Goal: Ask a question

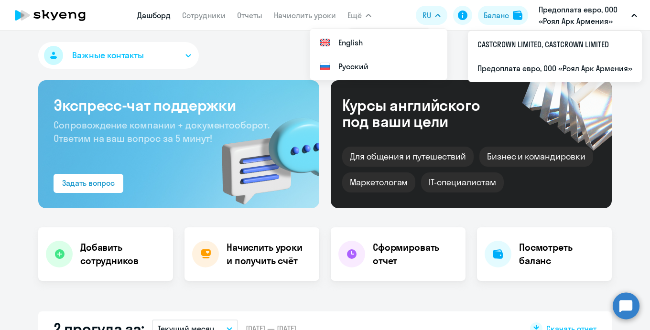
select select "30"
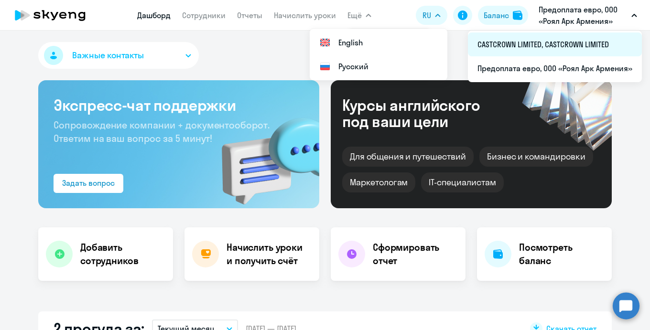
click at [530, 44] on li "CASTCROWN LIMITED, CASTCROWN LIMITED" at bounding box center [555, 45] width 174 height 24
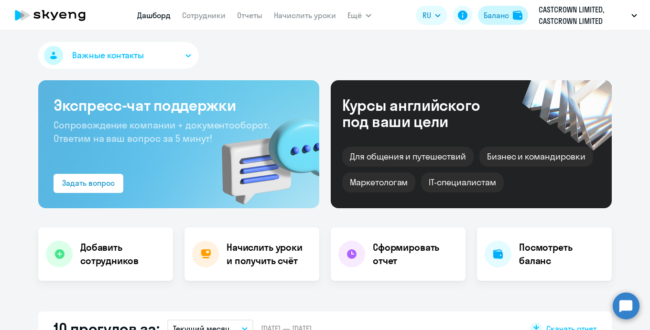
click at [512, 14] on button "Баланс" at bounding box center [503, 15] width 50 height 19
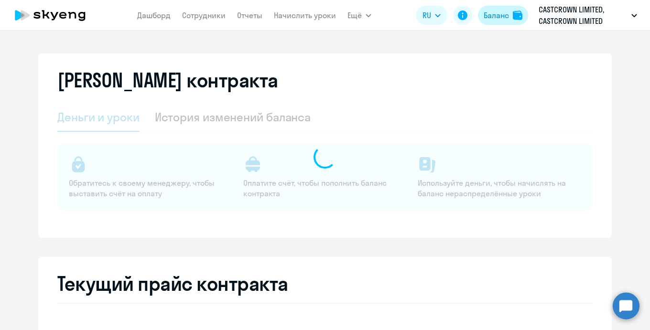
select select "english_adult_not_native_speaker"
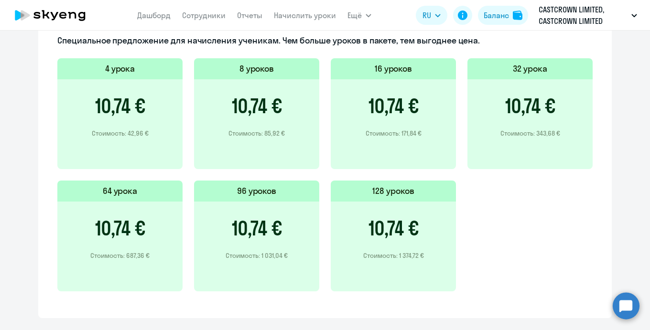
scroll to position [700, 0]
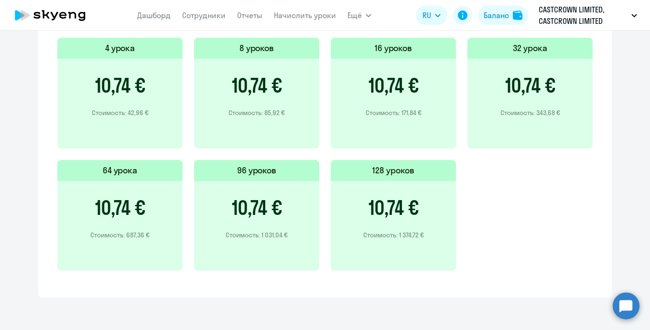
click at [625, 313] on circle at bounding box center [626, 306] width 27 height 27
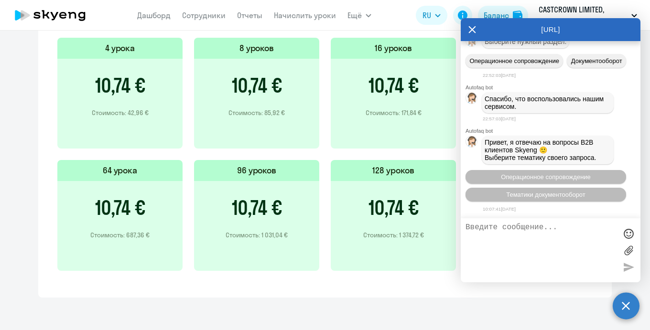
scroll to position [17664, 0]
drag, startPoint x: 571, startPoint y: 105, endPoint x: 465, endPoint y: 81, distance: 109.3
copy span "Добрый день! Мы оплатили счет. Подскажите, пожалуйста когда сможем увидеть день…"
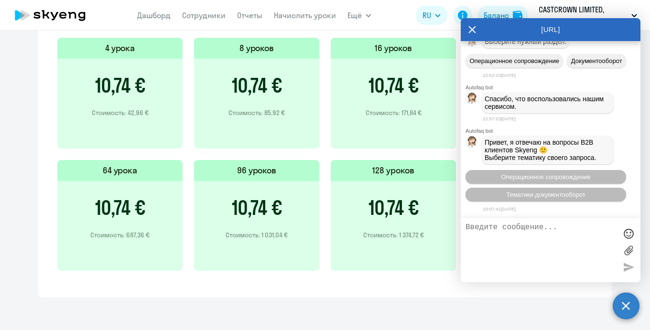
click at [511, 232] on textarea at bounding box center [541, 250] width 151 height 55
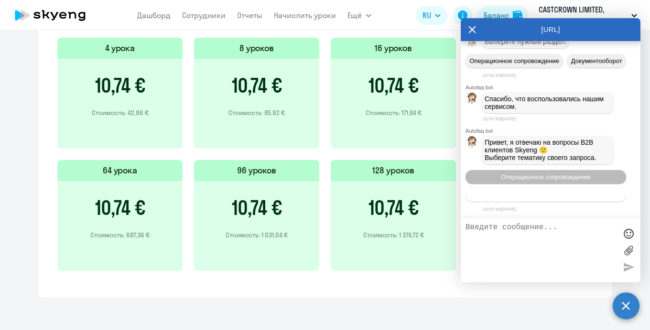
click at [545, 191] on span "Тематики документооборот" at bounding box center [545, 194] width 79 height 7
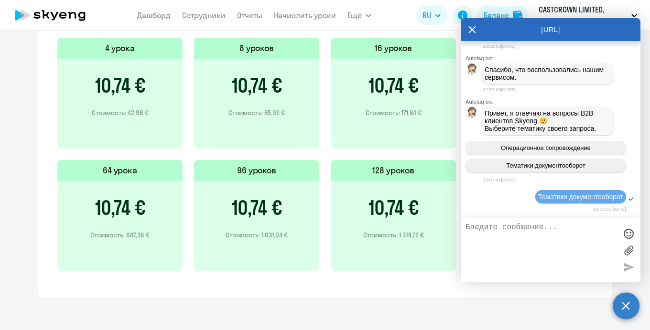
scroll to position [17997, 0]
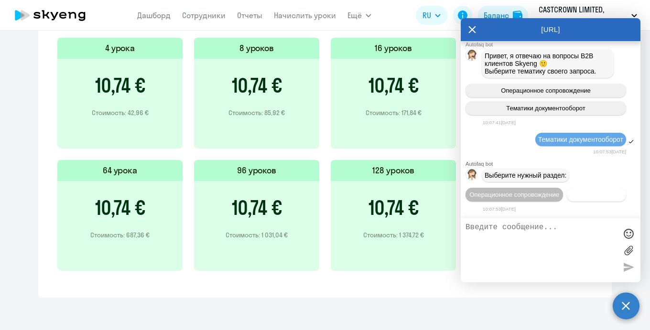
click at [571, 192] on span "Документооборот" at bounding box center [596, 194] width 51 height 7
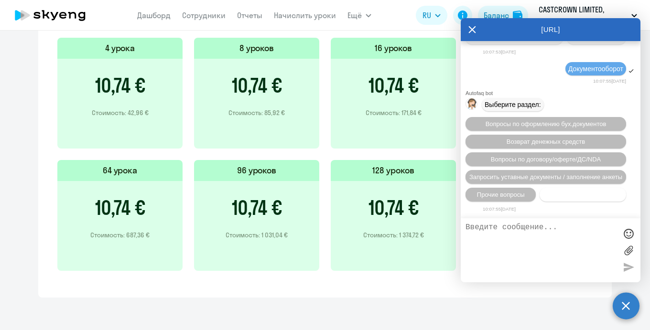
click at [545, 192] on button "Нет нужной категории" at bounding box center [583, 195] width 87 height 14
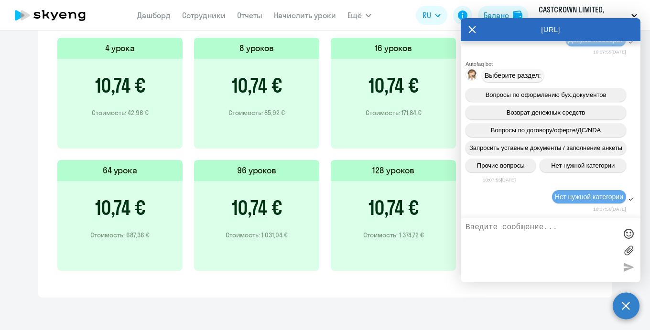
click at [528, 233] on textarea at bounding box center [541, 250] width 151 height 55
paste textarea "Добрый день! Мы оплатили счет. Подскажите, пожалуйста когда сможем увидеть день…"
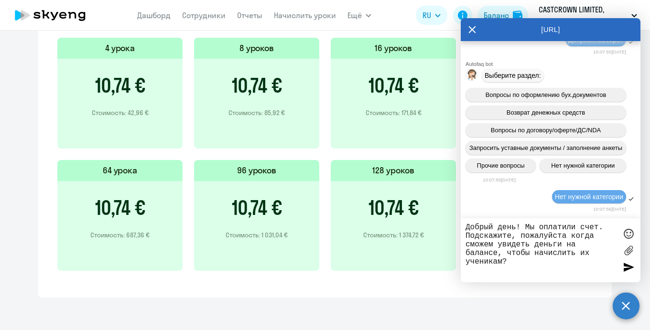
type textarea "Добрый день! Мы оплатили счет. Подскажите, пожалуйста когда сможем увидеть день…"
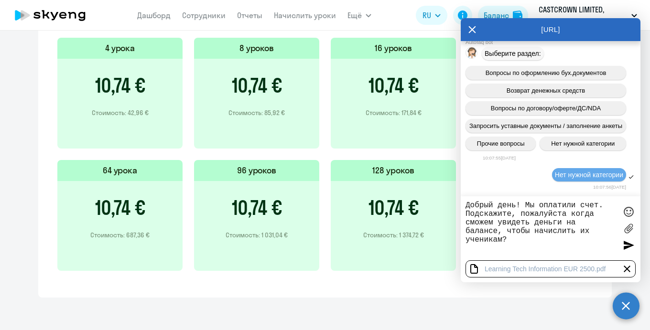
click at [629, 247] on div at bounding box center [629, 245] width 14 height 14
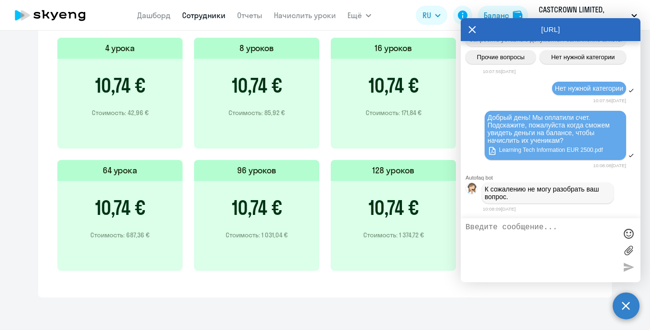
scroll to position [18303, 0]
